Goal: Complete application form: Complete application form

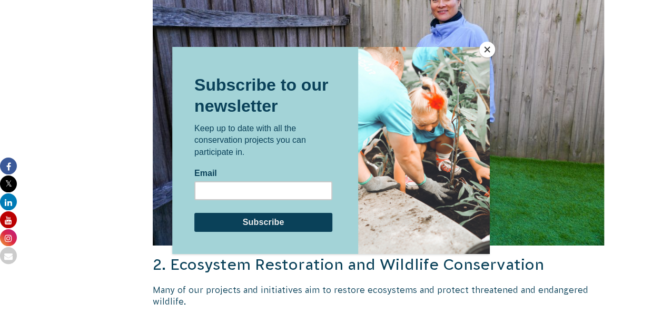
scroll to position [1481, 0]
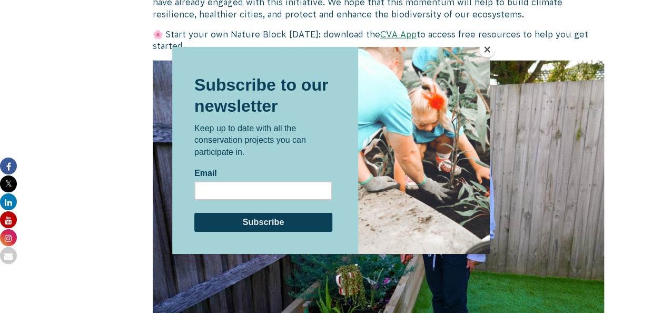
click at [488, 48] on button "Close" at bounding box center [487, 50] width 16 height 16
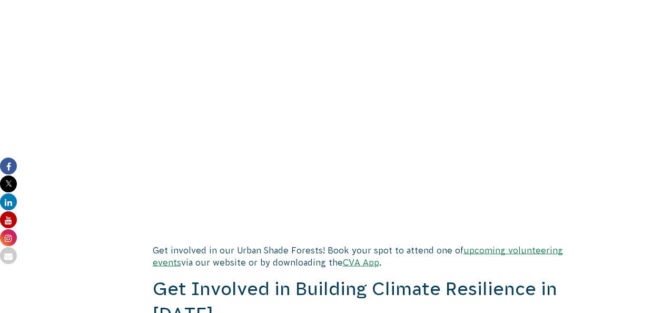
scroll to position [2902, 0]
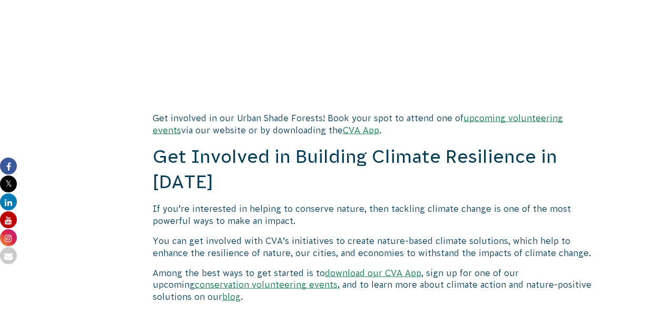
click at [275, 266] on p "Among the best ways to get started is to download our CVA App , sign up for one…" at bounding box center [379, 283] width 452 height 35
click at [275, 279] on link "conservation volunteering events" at bounding box center [266, 283] width 143 height 9
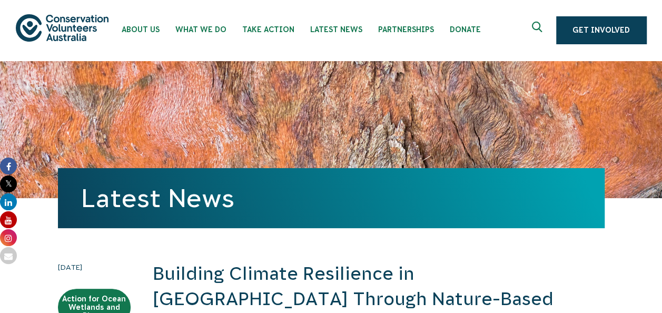
scroll to position [0, 0]
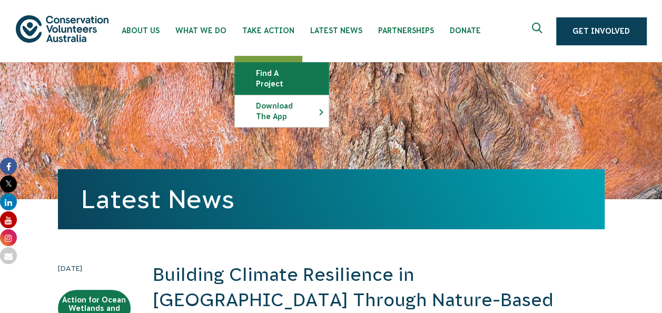
click at [260, 78] on link "Find a project" at bounding box center [282, 79] width 94 height 32
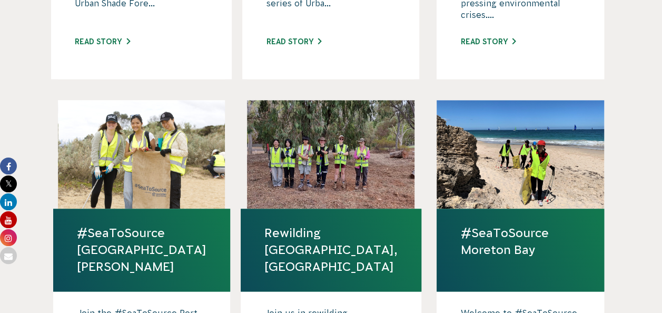
scroll to position [684, 0]
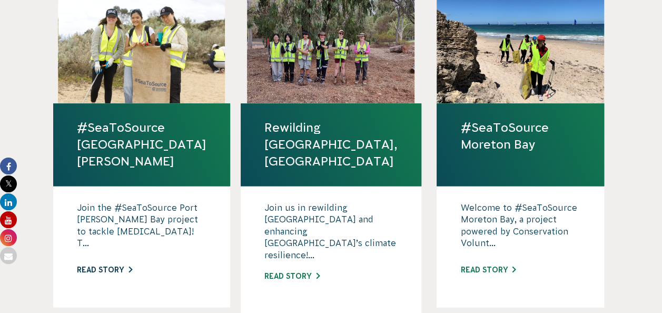
click at [125, 265] on link "Read story" at bounding box center [104, 269] width 55 height 8
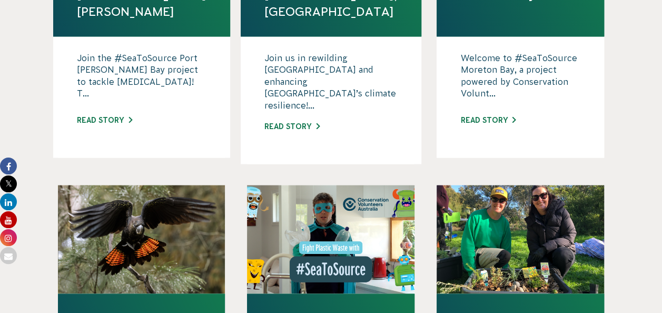
scroll to position [947, 0]
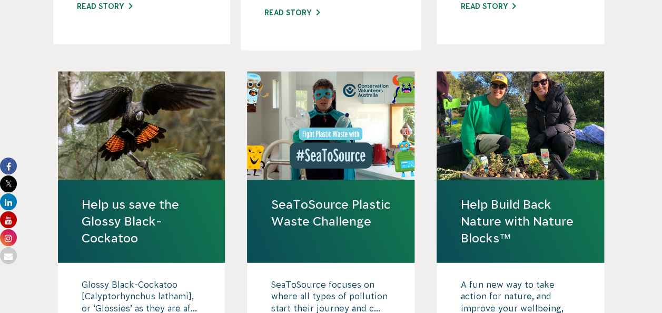
click at [527, 195] on link "Help Build Back Nature with Nature Blocks™" at bounding box center [520, 220] width 120 height 51
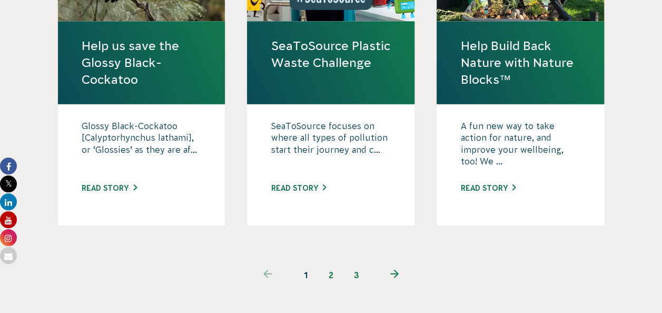
click at [333, 262] on link "2" at bounding box center [330, 274] width 25 height 25
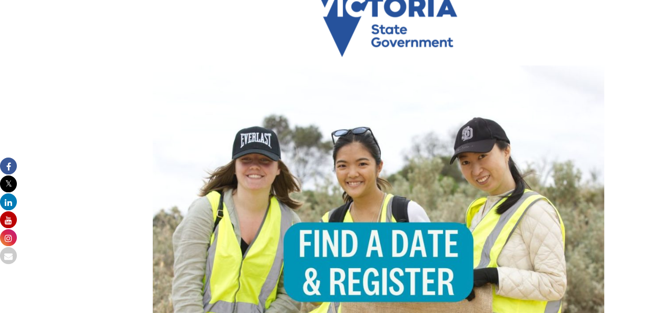
scroll to position [632, 0]
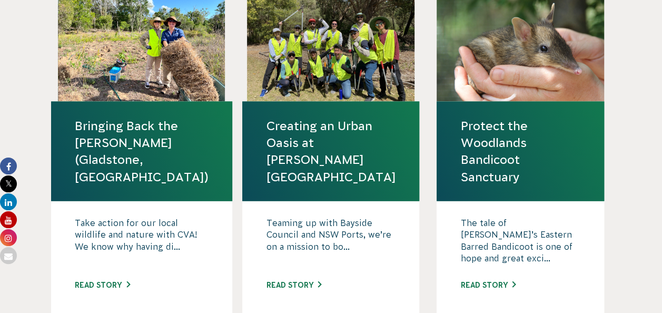
scroll to position [1263, 0]
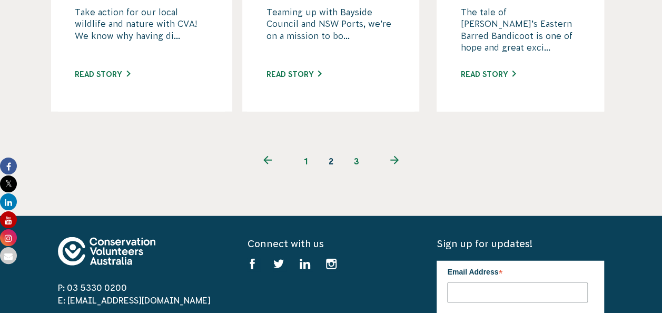
click at [353, 148] on link "3" at bounding box center [356, 160] width 25 height 25
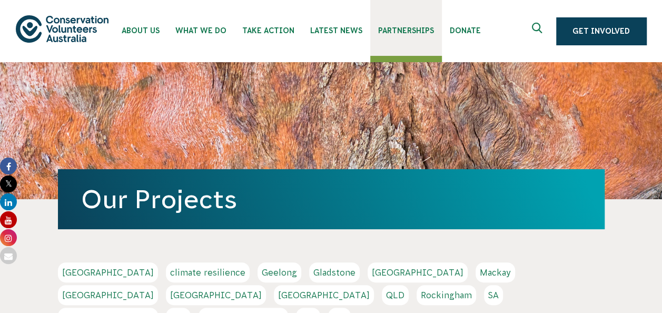
click at [394, 26] on span "Partnerships" at bounding box center [406, 30] width 56 height 8
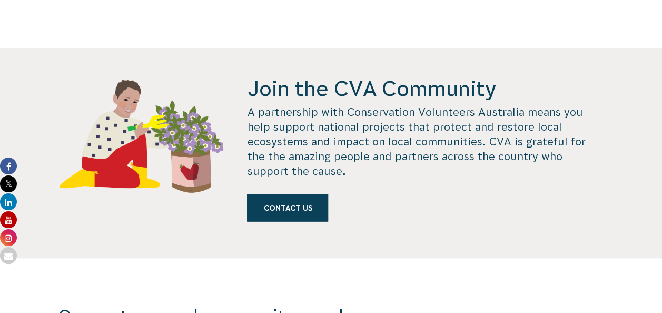
scroll to position [1000, 0]
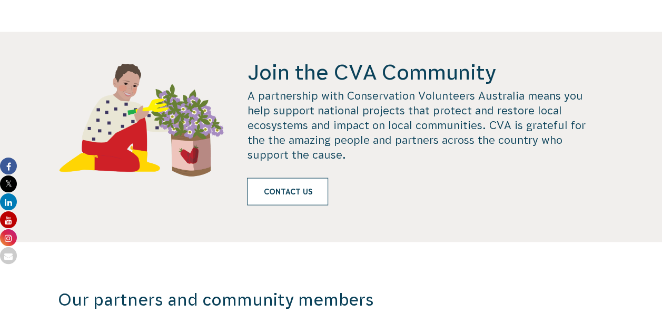
click at [313, 178] on link "Contact us" at bounding box center [287, 191] width 81 height 27
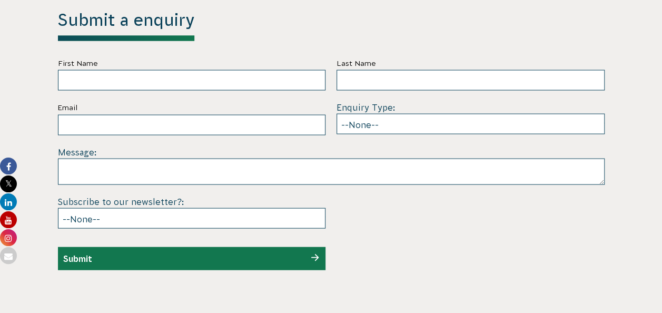
scroll to position [3072, 0]
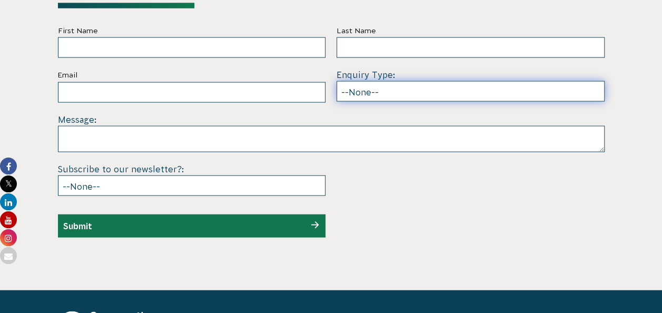
click at [501, 81] on select "--None-- Partnering on conservation and community projects Financial sponsorshi…" at bounding box center [470, 91] width 268 height 21
select select "Partnering on conservation and community projects"
click at [336, 81] on select "--None-- Partnering on conservation and community projects Financial sponsorshi…" at bounding box center [470, 91] width 268 height 21
click at [513, 81] on select "--None-- Partnering on conservation and community projects Financial sponsorshi…" at bounding box center [470, 91] width 268 height 21
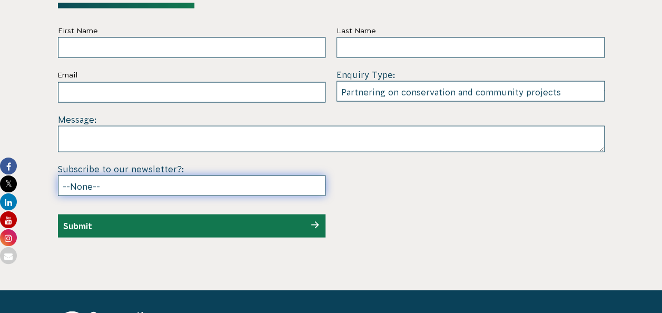
click at [308, 175] on select "--None-- Yes No" at bounding box center [192, 185] width 268 height 21
select select "Yes"
click at [58, 175] on select "--None-- Yes No" at bounding box center [192, 185] width 268 height 21
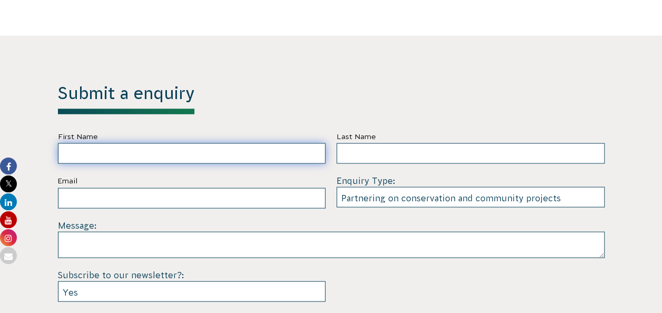
click at [262, 143] on input "First Name" at bounding box center [192, 153] width 268 height 21
type input "Ruwandi Omesha"
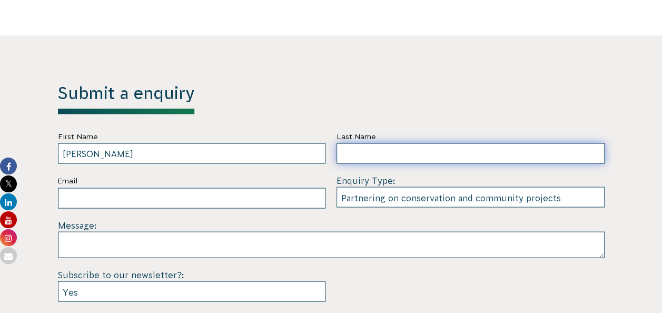
type input "Perera"
type input "ruwandiperera88@gmail.com"
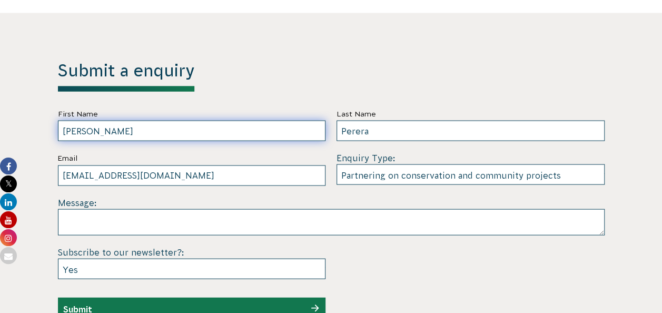
scroll to position [3019, 0]
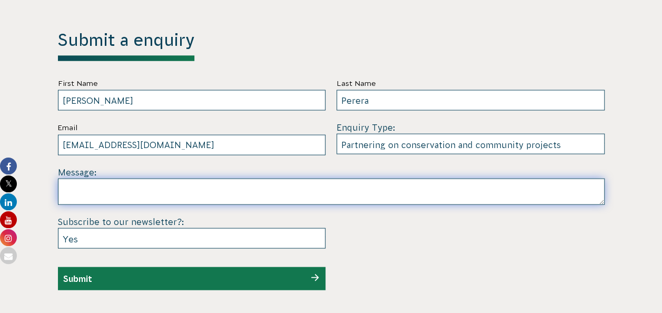
click at [227, 178] on textarea at bounding box center [331, 191] width 546 height 26
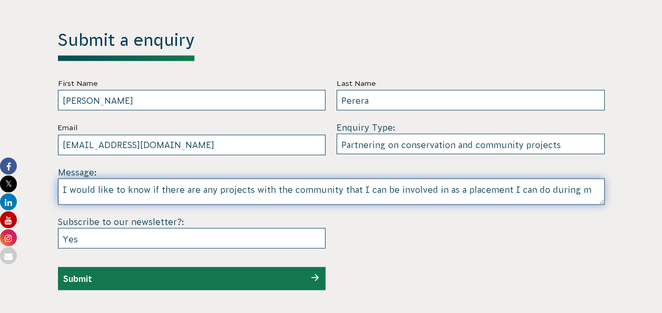
scroll to position [0, 0]
type textarea "I would like to know if there are any projects with the community that I can be…"
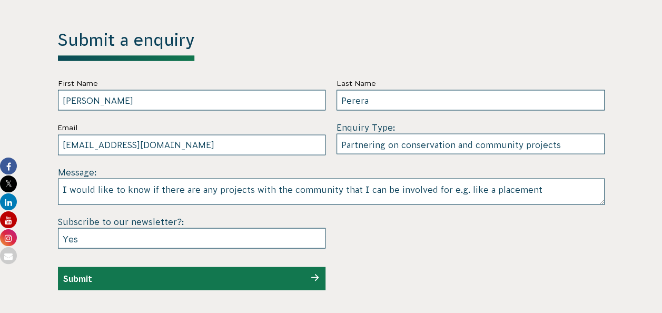
click at [217, 267] on div "Submit" at bounding box center [192, 278] width 268 height 23
click at [297, 267] on div "Submit" at bounding box center [192, 278] width 268 height 23
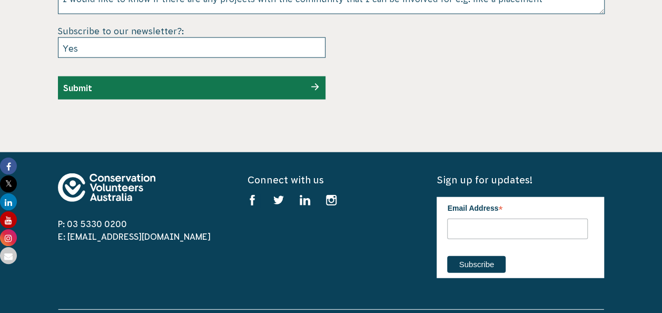
scroll to position [3072, 0]
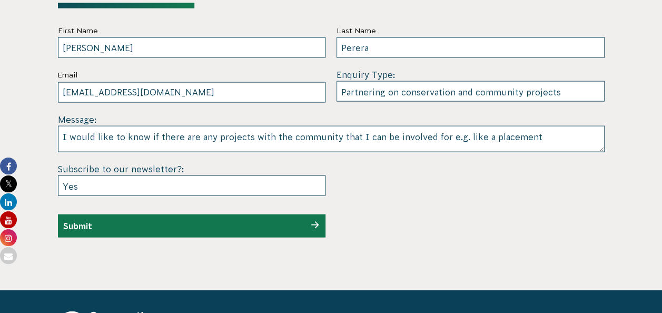
click at [313, 214] on div "Submit" at bounding box center [192, 225] width 268 height 23
click at [320, 214] on div "Submit" at bounding box center [192, 225] width 268 height 23
click at [237, 214] on div "Submit" at bounding box center [192, 225] width 268 height 23
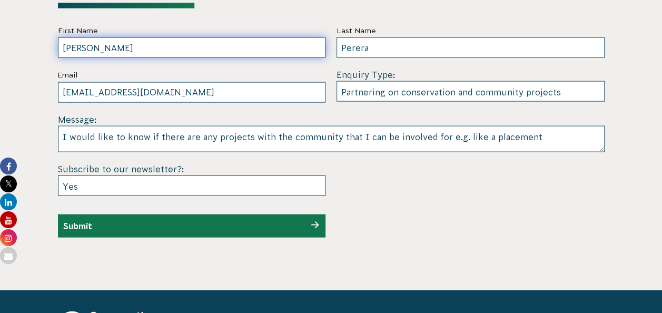
click at [260, 37] on input "Ruwandi Omesha" at bounding box center [192, 47] width 268 height 21
type input "R"
type input "Ruwandi"
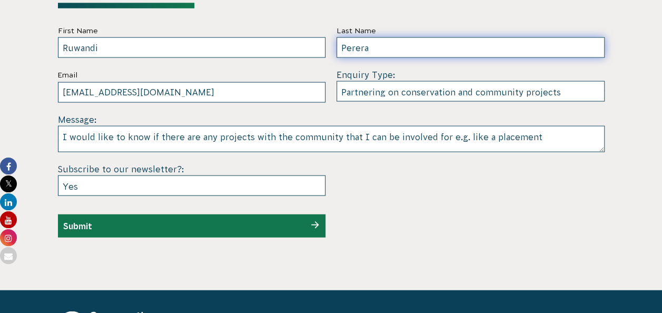
drag, startPoint x: 467, startPoint y: 19, endPoint x: 468, endPoint y: 5, distance: 14.7
click at [468, 37] on input "Perera" at bounding box center [470, 47] width 268 height 21
type input "P"
type input "O"
type input "Perera"
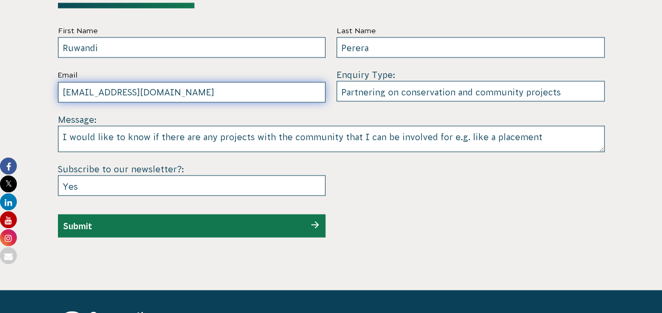
drag, startPoint x: 239, startPoint y: 69, endPoint x: 229, endPoint y: 71, distance: 10.2
click at [239, 82] on input "ruwandiperera88@gmail.com" at bounding box center [192, 92] width 268 height 21
type input "r"
type input "ruwandiperera88@gmail.com"
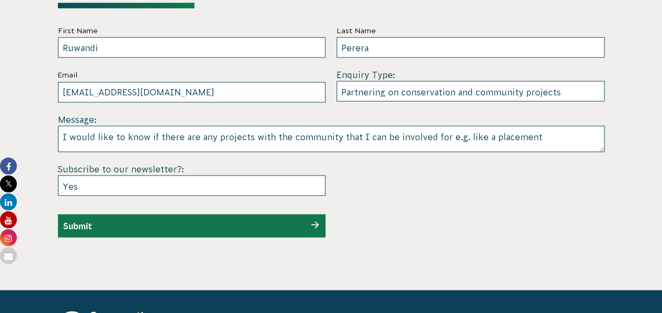
click at [625, 99] on section "Submit a enquiry First Name Ruwandi Last Name Perera Email ruwandiperera88@gmai…" at bounding box center [331, 109] width 662 height 359
click at [238, 214] on div "Submit" at bounding box center [192, 225] width 268 height 23
click at [297, 214] on div "Submit" at bounding box center [192, 225] width 268 height 23
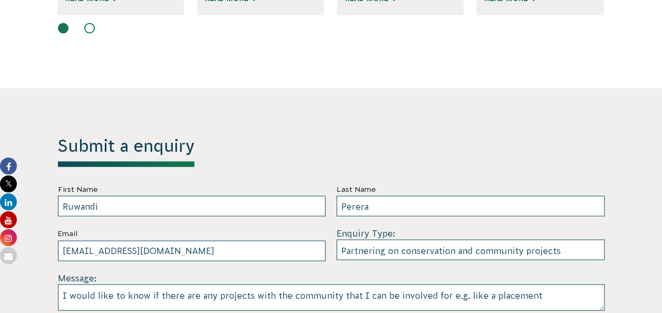
scroll to position [3019, 0]
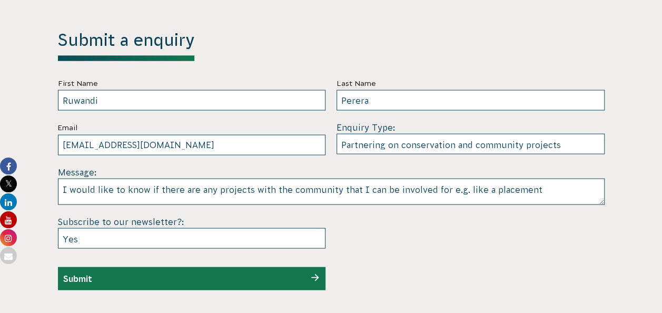
click at [301, 267] on div "Submit" at bounding box center [192, 278] width 268 height 23
